Goal: Task Accomplishment & Management: Manage account settings

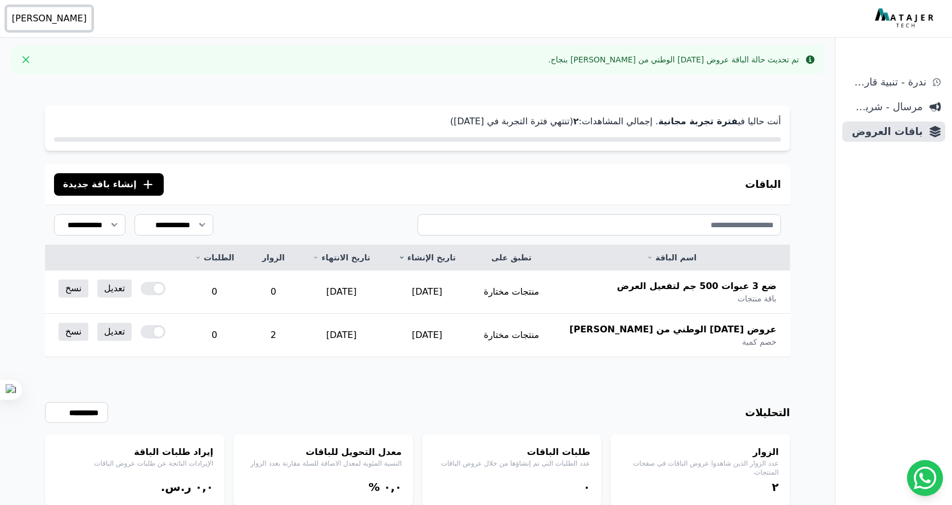
click at [51, 19] on span "[PERSON_NAME]" at bounding box center [49, 19] width 75 height 14
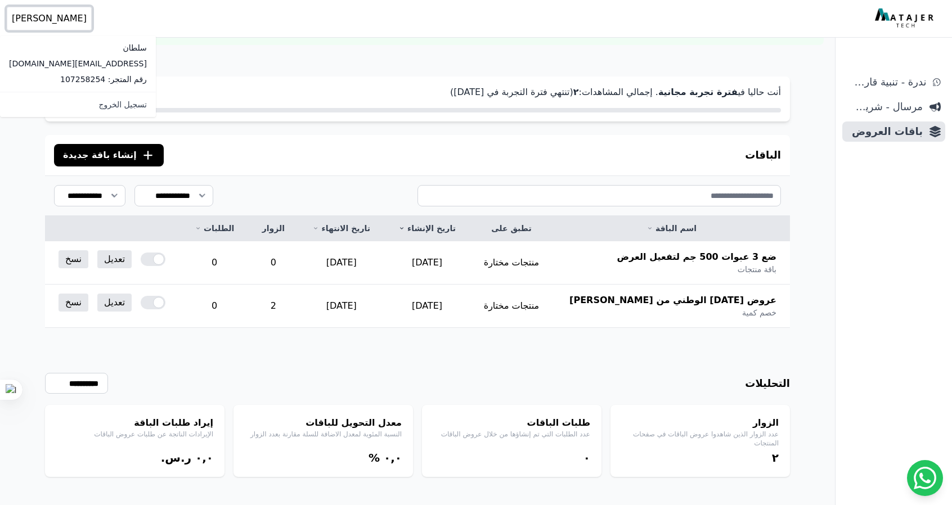
scroll to position [83, 0]
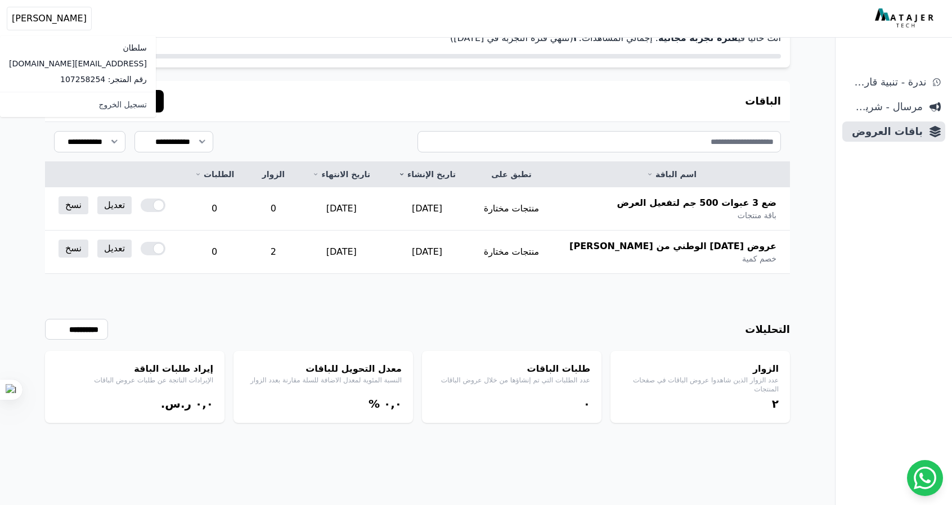
click at [54, 66] on p "[EMAIL_ADDRESS][DOMAIN_NAME]" at bounding box center [78, 63] width 138 height 11
click at [54, 65] on p "[EMAIL_ADDRESS][DOMAIN_NAME]" at bounding box center [78, 63] width 138 height 11
copy div "[EMAIL_ADDRESS][DOMAIN_NAME]"
click at [199, 47] on div "أنت حاليا في فترة تجربة مجانية . إجمالي المشاهدات: ٢ (تنتهي فترة التجربة في 202…" at bounding box center [417, 45] width 745 height 45
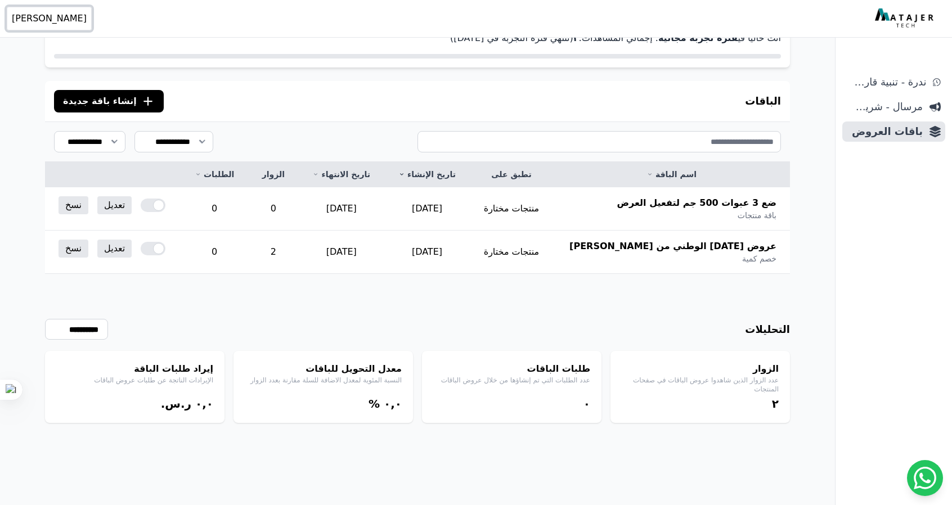
click at [24, 23] on span "[PERSON_NAME]" at bounding box center [49, 19] width 75 height 14
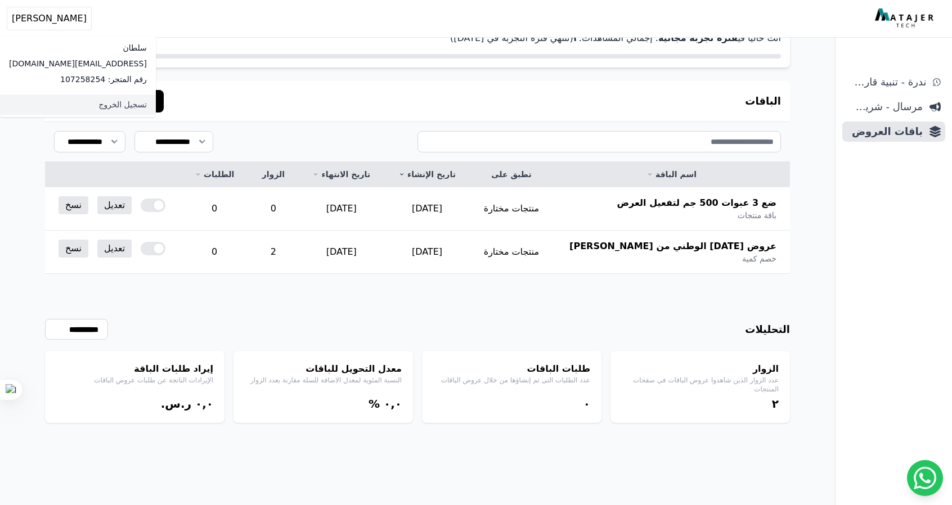
click at [71, 106] on link "تسجيل الخروج" at bounding box center [78, 105] width 156 height 20
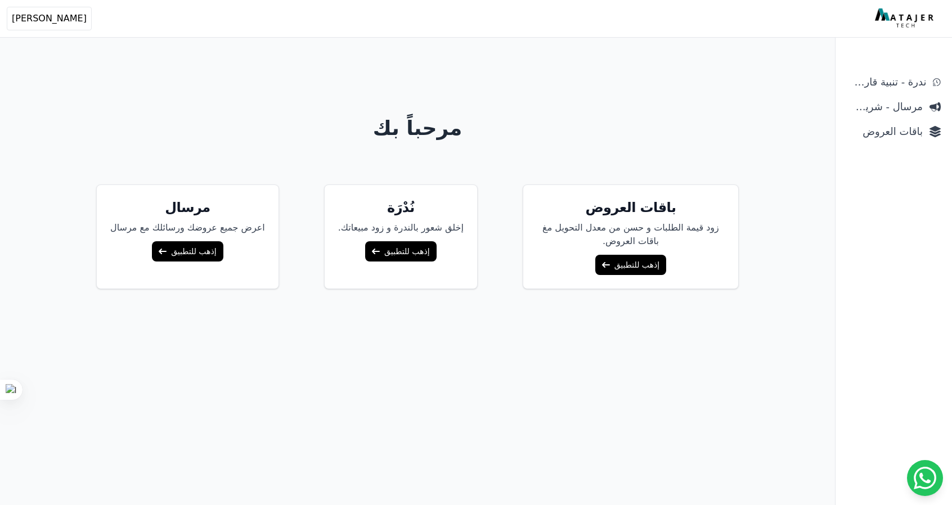
click at [606, 258] on link "إذهب للتطبيق" at bounding box center [630, 265] width 71 height 20
